Goal: Entertainment & Leisure: Consume media (video, audio)

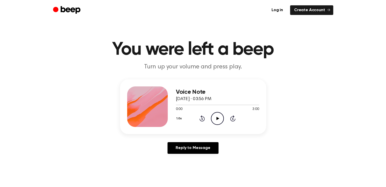
click at [217, 117] on icon "Play Audio" at bounding box center [217, 118] width 13 height 13
drag, startPoint x: 177, startPoint y: 105, endPoint x: 166, endPoint y: 106, distance: 10.5
click at [167, 106] on div "Voice Note [DATE] · 03:56 PM 0:05 3:00 Your browser does not support the [objec…" at bounding box center [193, 106] width 146 height 55
click at [218, 118] on icon at bounding box center [217, 118] width 2 height 3
click at [199, 120] on icon at bounding box center [201, 118] width 5 height 6
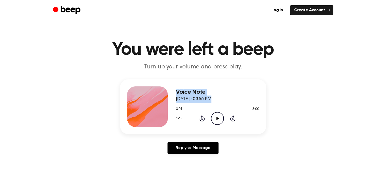
drag, startPoint x: 176, startPoint y: 106, endPoint x: 166, endPoint y: 106, distance: 9.9
click at [166, 106] on div "Voice Note [DATE] · 03:56 PM 0:01 3:00 Your browser does not support the [objec…" at bounding box center [193, 106] width 146 height 55
click at [246, 146] on div "Reply to Message" at bounding box center [193, 150] width 146 height 16
click at [217, 116] on icon "Play Audio" at bounding box center [217, 118] width 13 height 13
click at [218, 120] on icon at bounding box center [217, 118] width 2 height 3
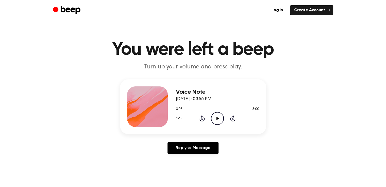
click at [219, 118] on icon "Play Audio" at bounding box center [217, 118] width 13 height 13
drag, startPoint x: 179, startPoint y: 105, endPoint x: 164, endPoint y: 107, distance: 15.1
click at [164, 107] on div "Voice Note [DATE] · 03:56 PM 0:11 3:00 Your browser does not support the [objec…" at bounding box center [193, 106] width 146 height 55
click at [202, 118] on icon at bounding box center [202, 119] width 1 height 2
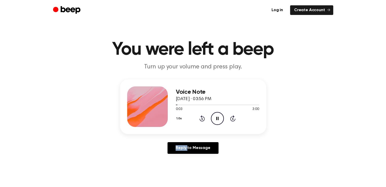
click at [202, 118] on icon at bounding box center [202, 119] width 1 height 2
click at [220, 119] on icon "Pause Audio" at bounding box center [217, 118] width 13 height 13
click at [220, 119] on icon "Play Audio" at bounding box center [217, 118] width 13 height 13
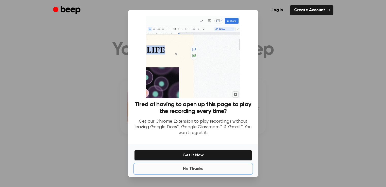
click at [196, 171] on button "No Thanks" at bounding box center [193, 169] width 118 height 10
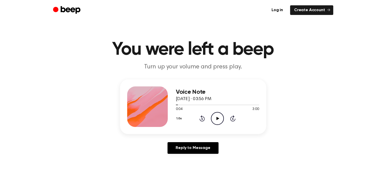
click at [215, 121] on icon "Play Audio" at bounding box center [217, 118] width 13 height 13
click at [217, 118] on icon "Pause Audio" at bounding box center [217, 118] width 13 height 13
click at [217, 118] on icon at bounding box center [217, 118] width 3 height 3
click at [217, 118] on icon "Pause Audio" at bounding box center [217, 118] width 13 height 13
click at [217, 118] on icon at bounding box center [217, 118] width 3 height 3
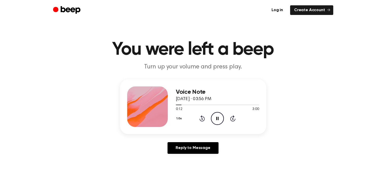
click at [217, 118] on icon "Pause Audio" at bounding box center [217, 118] width 13 height 13
click at [217, 117] on icon "Play Audio" at bounding box center [217, 118] width 13 height 13
click at [217, 116] on icon "Pause Audio" at bounding box center [217, 118] width 13 height 13
click at [217, 116] on icon "Play Audio" at bounding box center [217, 118] width 13 height 13
click at [217, 116] on icon "Pause Audio" at bounding box center [217, 118] width 13 height 13
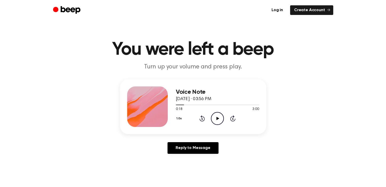
click at [217, 116] on icon "Play Audio" at bounding box center [217, 118] width 13 height 13
click at [217, 116] on icon "Pause Audio" at bounding box center [217, 118] width 13 height 13
click at [217, 116] on icon "Play Audio" at bounding box center [217, 118] width 13 height 13
click at [217, 116] on icon "Pause Audio" at bounding box center [217, 118] width 13 height 13
click at [217, 118] on icon at bounding box center [217, 118] width 3 height 3
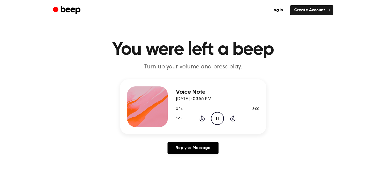
click at [217, 118] on icon "Pause Audio" at bounding box center [217, 118] width 13 height 13
click at [204, 119] on icon "Rewind 5 seconds" at bounding box center [202, 118] width 6 height 7
click at [213, 118] on icon "Play Audio" at bounding box center [217, 118] width 13 height 13
click at [204, 119] on icon at bounding box center [201, 118] width 5 height 6
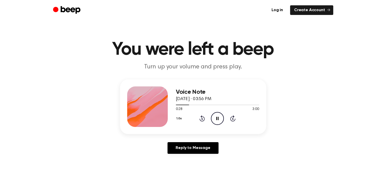
click at [219, 118] on icon "Pause Audio" at bounding box center [217, 118] width 13 height 13
click at [219, 118] on icon "Play Audio" at bounding box center [217, 118] width 13 height 13
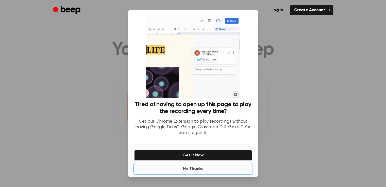
click at [197, 169] on button "No Thanks" at bounding box center [193, 169] width 118 height 10
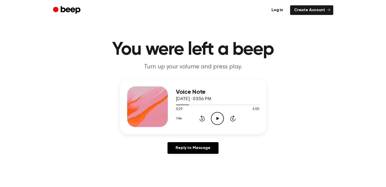
click at [214, 121] on icon "Play Audio" at bounding box center [217, 118] width 13 height 13
click at [202, 118] on icon at bounding box center [201, 118] width 5 height 6
click at [221, 118] on icon "Pause Audio" at bounding box center [217, 118] width 13 height 13
click at [204, 119] on icon "Rewind 5 seconds" at bounding box center [202, 118] width 6 height 7
click at [212, 119] on icon "Play Audio" at bounding box center [217, 118] width 13 height 13
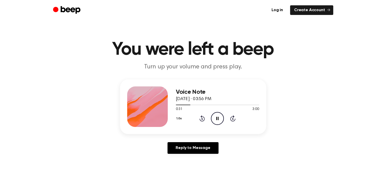
click at [218, 119] on icon at bounding box center [217, 118] width 2 height 3
click at [218, 119] on icon at bounding box center [217, 118] width 3 height 3
click at [204, 120] on icon at bounding box center [201, 118] width 5 height 6
click at [216, 119] on icon "Pause Audio" at bounding box center [217, 118] width 13 height 13
click at [203, 119] on icon "Rewind 5 seconds" at bounding box center [202, 118] width 6 height 7
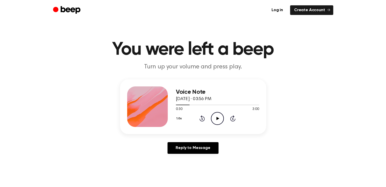
click at [218, 119] on icon at bounding box center [217, 118] width 3 height 3
click at [218, 119] on icon at bounding box center [217, 118] width 2 height 3
click at [218, 119] on icon at bounding box center [217, 118] width 3 height 3
click at [202, 119] on icon at bounding box center [202, 119] width 1 height 2
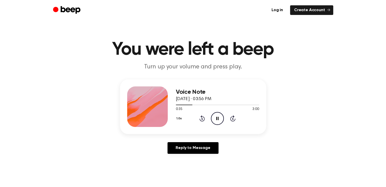
click at [214, 115] on icon "Pause Audio" at bounding box center [217, 118] width 13 height 13
click at [214, 115] on icon "Play Audio" at bounding box center [217, 118] width 13 height 13
click at [215, 119] on icon "Pause Audio" at bounding box center [217, 118] width 13 height 13
click at [215, 119] on icon "Play Audio" at bounding box center [217, 118] width 13 height 13
click at [215, 120] on icon "Pause Audio" at bounding box center [217, 118] width 13 height 13
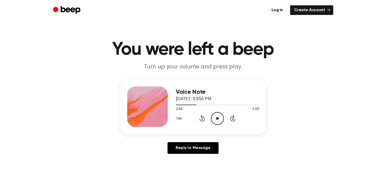
click at [215, 120] on icon "Play Audio" at bounding box center [217, 118] width 13 height 13
click at [215, 120] on icon "Pause Audio" at bounding box center [217, 118] width 13 height 13
click at [215, 120] on icon "Play Audio" at bounding box center [217, 118] width 13 height 13
click at [201, 119] on icon "Rewind 5 seconds" at bounding box center [202, 118] width 6 height 7
click at [217, 120] on icon at bounding box center [217, 118] width 2 height 3
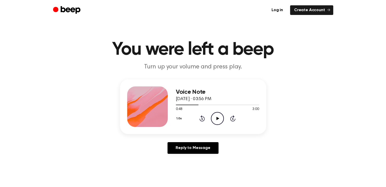
drag, startPoint x: 202, startPoint y: 118, endPoint x: 227, endPoint y: 123, distance: 25.6
click at [202, 118] on icon at bounding box center [202, 119] width 1 height 2
click at [217, 121] on icon "Play Audio" at bounding box center [217, 118] width 13 height 13
click at [217, 121] on icon "Pause Audio" at bounding box center [217, 118] width 13 height 13
click at [217, 121] on icon "Play Audio" at bounding box center [217, 118] width 13 height 13
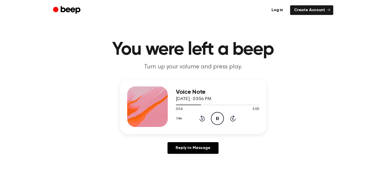
click at [217, 121] on icon "Pause Audio" at bounding box center [217, 118] width 13 height 13
click at [217, 119] on icon at bounding box center [217, 118] width 3 height 3
click at [217, 119] on icon "Pause Audio" at bounding box center [217, 118] width 13 height 13
click at [217, 119] on icon at bounding box center [217, 118] width 3 height 3
click at [201, 119] on icon "Rewind 5 seconds" at bounding box center [202, 118] width 6 height 7
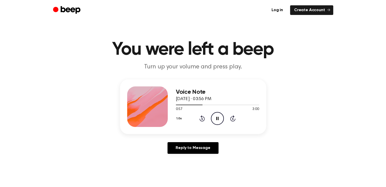
click at [201, 119] on icon "Rewind 5 seconds" at bounding box center [202, 118] width 6 height 7
click at [217, 118] on icon "Pause Audio" at bounding box center [217, 118] width 13 height 13
click at [216, 115] on icon "Play Audio" at bounding box center [217, 118] width 13 height 13
click at [217, 120] on icon at bounding box center [217, 118] width 2 height 3
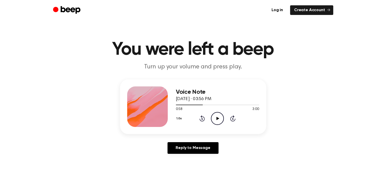
click at [217, 120] on icon "Play Audio" at bounding box center [217, 118] width 13 height 13
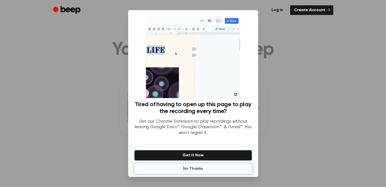
click at [199, 169] on button "No Thanks" at bounding box center [193, 169] width 118 height 10
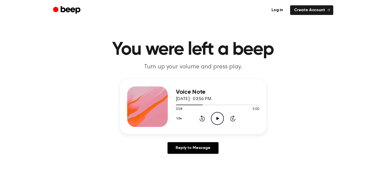
click at [217, 117] on icon "Play Audio" at bounding box center [217, 118] width 13 height 13
click at [217, 117] on icon "Pause Audio" at bounding box center [217, 118] width 13 height 13
click at [217, 117] on icon "Play Audio" at bounding box center [217, 118] width 13 height 13
click at [201, 118] on icon "Rewind 5 seconds" at bounding box center [202, 118] width 6 height 7
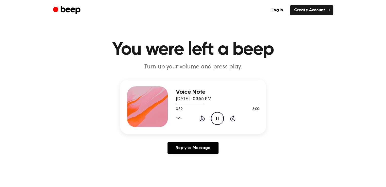
click at [218, 117] on icon at bounding box center [217, 118] width 2 height 3
click at [218, 118] on icon "Play Audio" at bounding box center [217, 118] width 13 height 13
click at [218, 119] on icon at bounding box center [217, 118] width 2 height 3
click at [200, 120] on icon "Rewind 5 seconds" at bounding box center [202, 118] width 6 height 7
click at [215, 118] on icon "Play Audio" at bounding box center [217, 118] width 13 height 13
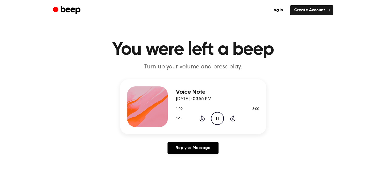
click at [215, 118] on icon "Pause Audio" at bounding box center [217, 118] width 13 height 13
click at [202, 118] on icon at bounding box center [202, 119] width 1 height 2
click at [216, 118] on icon at bounding box center [217, 118] width 3 height 3
click at [216, 118] on icon at bounding box center [217, 118] width 2 height 3
click at [216, 118] on icon at bounding box center [217, 118] width 3 height 3
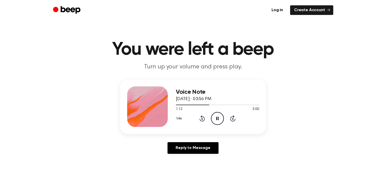
click at [216, 118] on icon at bounding box center [217, 118] width 2 height 3
click at [232, 113] on div "1.0x Rewind 5 seconds Play Audio Skip 5 seconds" at bounding box center [217, 118] width 83 height 13
click at [219, 118] on icon at bounding box center [217, 118] width 3 height 3
click at [204, 119] on icon "Rewind 5 seconds" at bounding box center [202, 118] width 6 height 7
click at [216, 119] on icon at bounding box center [217, 118] width 2 height 3
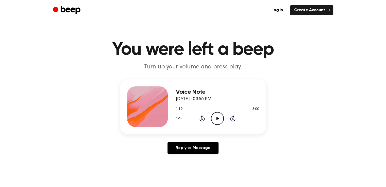
click at [205, 119] on div "1.0x Rewind 5 seconds Play Audio Skip 5 seconds" at bounding box center [217, 118] width 83 height 13
click at [201, 119] on icon "Rewind 5 seconds" at bounding box center [202, 118] width 6 height 7
click at [217, 119] on icon at bounding box center [217, 118] width 3 height 3
click at [217, 119] on icon "Pause Audio" at bounding box center [217, 118] width 13 height 13
click at [202, 121] on icon at bounding box center [201, 118] width 5 height 6
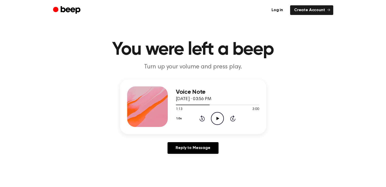
click at [202, 121] on icon at bounding box center [201, 118] width 5 height 6
click at [217, 119] on icon at bounding box center [217, 118] width 3 height 3
click at [217, 119] on icon "Pause Audio" at bounding box center [217, 118] width 13 height 13
click at [203, 120] on icon "Rewind 5 seconds" at bounding box center [202, 118] width 6 height 7
click at [216, 118] on icon "Play Audio" at bounding box center [217, 118] width 13 height 13
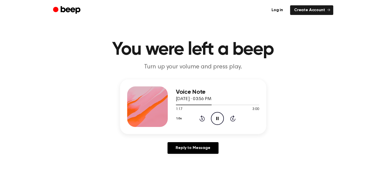
click at [223, 107] on div "1:17 3:00" at bounding box center [217, 109] width 83 height 5
click at [217, 118] on icon "Pause Audio" at bounding box center [217, 118] width 13 height 13
click at [201, 118] on icon "Rewind 5 seconds" at bounding box center [202, 118] width 6 height 7
click at [214, 118] on icon "Play Audio" at bounding box center [217, 118] width 13 height 13
click at [214, 118] on icon "Pause Audio" at bounding box center [217, 118] width 13 height 13
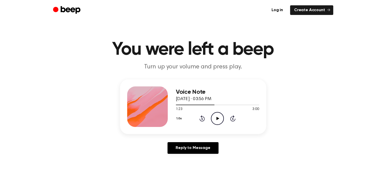
click at [214, 118] on icon "Play Audio" at bounding box center [217, 118] width 13 height 13
click at [204, 118] on icon at bounding box center [201, 118] width 5 height 6
click at [217, 118] on icon at bounding box center [217, 118] width 2 height 3
click at [217, 118] on icon at bounding box center [217, 118] width 3 height 3
click at [217, 118] on icon "Pause Audio" at bounding box center [217, 118] width 13 height 13
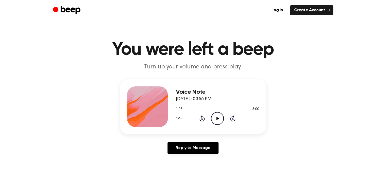
click at [203, 118] on icon "Rewind 5 seconds" at bounding box center [202, 118] width 6 height 7
click at [212, 119] on icon "Play Audio" at bounding box center [217, 118] width 13 height 13
click at [219, 119] on icon "Pause Audio" at bounding box center [217, 118] width 13 height 13
click at [219, 119] on icon "Play Audio" at bounding box center [217, 118] width 13 height 13
click at [219, 119] on icon "Pause Audio" at bounding box center [217, 118] width 13 height 13
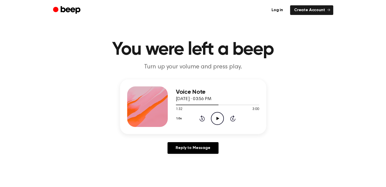
click at [202, 119] on icon "Rewind 5 seconds" at bounding box center [202, 118] width 6 height 7
click at [218, 118] on icon at bounding box center [217, 118] width 3 height 3
click at [217, 119] on icon "Pause Audio" at bounding box center [217, 118] width 13 height 13
click at [217, 119] on icon at bounding box center [217, 118] width 3 height 3
click at [217, 119] on icon "Pause Audio" at bounding box center [217, 118] width 13 height 13
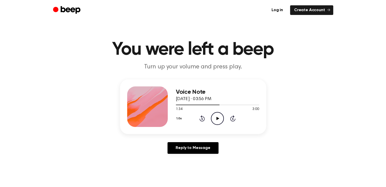
click at [217, 119] on icon at bounding box center [217, 118] width 3 height 3
click at [217, 119] on icon "Pause Audio" at bounding box center [217, 118] width 13 height 13
click at [203, 117] on icon "Rewind 5 seconds" at bounding box center [202, 118] width 6 height 7
click at [219, 118] on icon at bounding box center [217, 118] width 3 height 3
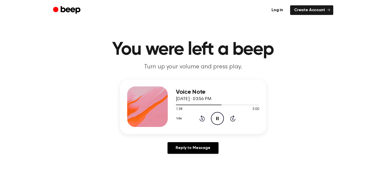
click at [217, 119] on icon "Pause Audio" at bounding box center [217, 118] width 13 height 13
click at [217, 119] on icon at bounding box center [217, 118] width 3 height 3
click at [217, 119] on icon "Pause Audio" at bounding box center [217, 118] width 13 height 13
click at [217, 119] on icon at bounding box center [217, 118] width 3 height 3
click at [217, 119] on icon "Pause Audio" at bounding box center [217, 118] width 13 height 13
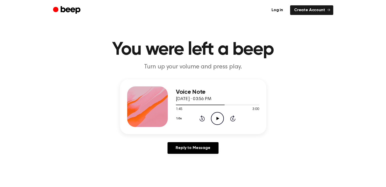
click at [217, 119] on icon at bounding box center [217, 118] width 3 height 3
click at [217, 119] on icon "Pause Audio" at bounding box center [217, 118] width 13 height 13
click at [217, 119] on icon at bounding box center [217, 118] width 3 height 3
click at [217, 119] on icon "Pause Audio" at bounding box center [217, 118] width 13 height 13
click at [217, 119] on icon at bounding box center [217, 118] width 3 height 3
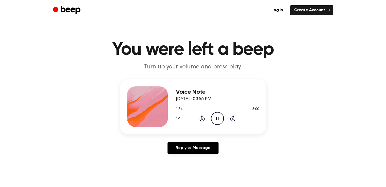
click at [217, 119] on icon "Pause Audio" at bounding box center [217, 118] width 13 height 13
click at [217, 119] on icon at bounding box center [217, 118] width 3 height 3
click at [217, 119] on icon "Pause Audio" at bounding box center [217, 118] width 13 height 13
click at [217, 119] on icon at bounding box center [217, 118] width 3 height 3
click at [217, 119] on icon "Pause Audio" at bounding box center [217, 118] width 13 height 13
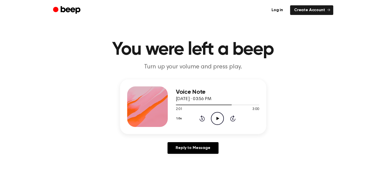
click at [216, 119] on icon at bounding box center [217, 118] width 3 height 3
click at [216, 119] on icon at bounding box center [217, 118] width 2 height 3
click at [216, 119] on icon at bounding box center [217, 118] width 3 height 3
click at [216, 119] on icon at bounding box center [217, 118] width 2 height 3
click at [203, 118] on icon "Rewind 5 seconds" at bounding box center [202, 118] width 6 height 7
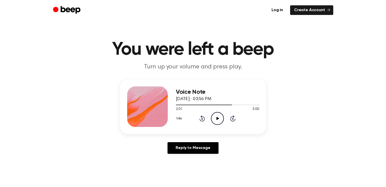
click at [220, 119] on icon "Play Audio" at bounding box center [217, 118] width 13 height 13
click at [220, 119] on icon "Pause Audio" at bounding box center [217, 118] width 13 height 13
click at [220, 119] on icon "Play Audio" at bounding box center [217, 118] width 13 height 13
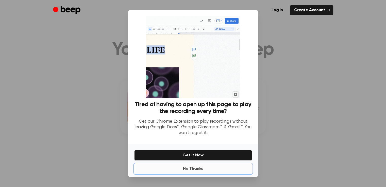
click at [195, 171] on button "No Thanks" at bounding box center [193, 169] width 118 height 10
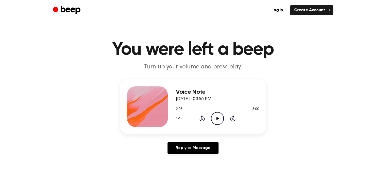
click at [215, 117] on icon "Play Audio" at bounding box center [217, 118] width 13 height 13
click at [215, 117] on icon "Pause Audio" at bounding box center [217, 118] width 13 height 13
click at [215, 117] on icon "Play Audio" at bounding box center [217, 118] width 13 height 13
click at [215, 117] on icon "Pause Audio" at bounding box center [217, 118] width 13 height 13
click at [215, 117] on icon "Play Audio" at bounding box center [217, 118] width 13 height 13
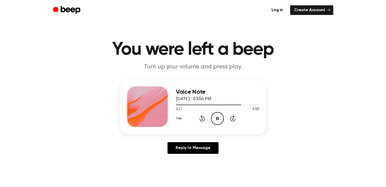
click at [215, 117] on icon "Pause Audio" at bounding box center [217, 118] width 13 height 13
click at [215, 117] on icon "Play Audio" at bounding box center [217, 118] width 13 height 13
click at [200, 118] on icon "Rewind 5 seconds" at bounding box center [202, 118] width 6 height 7
click at [218, 121] on icon "Pause Audio" at bounding box center [217, 118] width 13 height 13
click at [218, 121] on icon "Play Audio" at bounding box center [217, 118] width 13 height 13
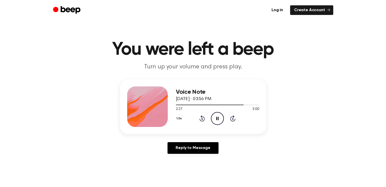
click at [218, 121] on icon "Pause Audio" at bounding box center [217, 118] width 13 height 13
click at [218, 121] on icon "Play Audio" at bounding box center [217, 118] width 13 height 13
click at [218, 121] on icon "Pause Audio" at bounding box center [217, 118] width 13 height 13
click at [218, 121] on icon "Play Audio" at bounding box center [217, 118] width 13 height 13
click at [218, 121] on icon "Pause Audio" at bounding box center [217, 118] width 13 height 13
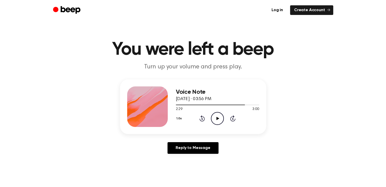
click at [218, 121] on icon "Play Audio" at bounding box center [217, 118] width 13 height 13
click at [218, 121] on icon "Pause Audio" at bounding box center [217, 118] width 13 height 13
click at [218, 121] on icon "Play Audio" at bounding box center [217, 118] width 13 height 13
click at [218, 121] on icon "Pause Audio" at bounding box center [217, 118] width 13 height 13
click at [202, 120] on icon "Rewind 5 seconds" at bounding box center [202, 118] width 6 height 7
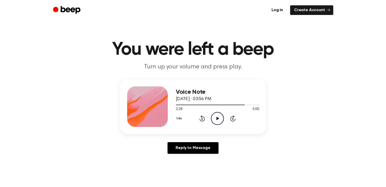
click at [202, 120] on icon at bounding box center [202, 119] width 1 height 2
click at [219, 119] on icon "Play Audio" at bounding box center [217, 118] width 13 height 13
click at [219, 119] on icon "Pause Audio" at bounding box center [217, 118] width 13 height 13
click at [219, 119] on icon "Play Audio" at bounding box center [217, 118] width 13 height 13
click at [219, 119] on icon "Pause Audio" at bounding box center [217, 118] width 13 height 13
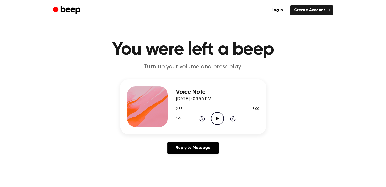
click at [219, 119] on icon "Play Audio" at bounding box center [217, 118] width 13 height 13
click at [219, 119] on icon "Pause Audio" at bounding box center [217, 118] width 13 height 13
click at [219, 119] on icon "Play Audio" at bounding box center [217, 118] width 13 height 13
click at [202, 120] on icon "Rewind 5 seconds" at bounding box center [202, 118] width 6 height 7
click at [214, 117] on icon "Pause Audio" at bounding box center [217, 118] width 13 height 13
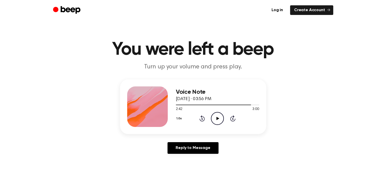
click at [214, 117] on icon "Play Audio" at bounding box center [217, 118] width 13 height 13
click at [214, 117] on icon "Pause Audio" at bounding box center [217, 118] width 13 height 13
click at [214, 117] on icon "Play Audio" at bounding box center [217, 118] width 13 height 13
click at [214, 117] on icon "Pause Audio" at bounding box center [217, 118] width 13 height 13
click at [214, 117] on icon "Play Audio" at bounding box center [217, 118] width 13 height 13
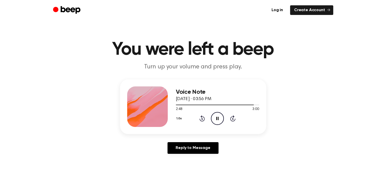
click at [214, 117] on icon "Pause Audio" at bounding box center [217, 118] width 13 height 13
click at [214, 117] on icon "Play Audio" at bounding box center [217, 118] width 13 height 13
click at [214, 117] on icon "Pause Audio" at bounding box center [217, 118] width 13 height 13
click at [213, 117] on icon "Play Audio" at bounding box center [217, 118] width 13 height 13
click at [213, 117] on icon "Pause Audio" at bounding box center [217, 118] width 13 height 13
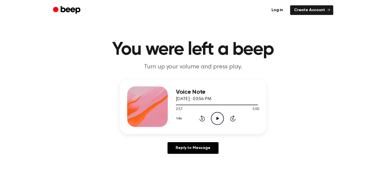
click at [213, 117] on icon "Play Audio" at bounding box center [217, 118] width 13 height 13
click at [213, 117] on icon "Pause Audio" at bounding box center [217, 118] width 13 height 13
click at [213, 117] on icon "Play Audio" at bounding box center [217, 118] width 13 height 13
click at [216, 117] on icon at bounding box center [217, 118] width 3 height 3
click at [200, 120] on icon at bounding box center [201, 118] width 5 height 6
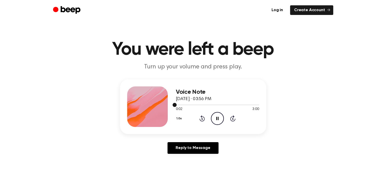
drag, startPoint x: 176, startPoint y: 105, endPoint x: 196, endPoint y: 105, distance: 19.3
click at [196, 105] on div at bounding box center [217, 105] width 83 height 4
drag, startPoint x: 194, startPoint y: 105, endPoint x: 212, endPoint y: 105, distance: 18.0
click at [212, 105] on div at bounding box center [217, 105] width 83 height 4
click at [232, 117] on icon at bounding box center [232, 118] width 5 height 6
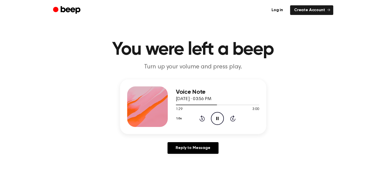
click at [234, 119] on icon "Skip 5 seconds" at bounding box center [233, 118] width 6 height 7
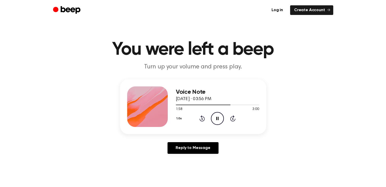
click at [234, 119] on icon "Skip 5 seconds" at bounding box center [233, 118] width 6 height 7
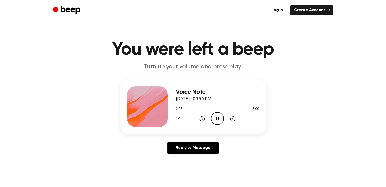
click at [234, 119] on icon "Skip 5 seconds" at bounding box center [233, 118] width 6 height 7
